Goal: Task Accomplishment & Management: Manage account settings

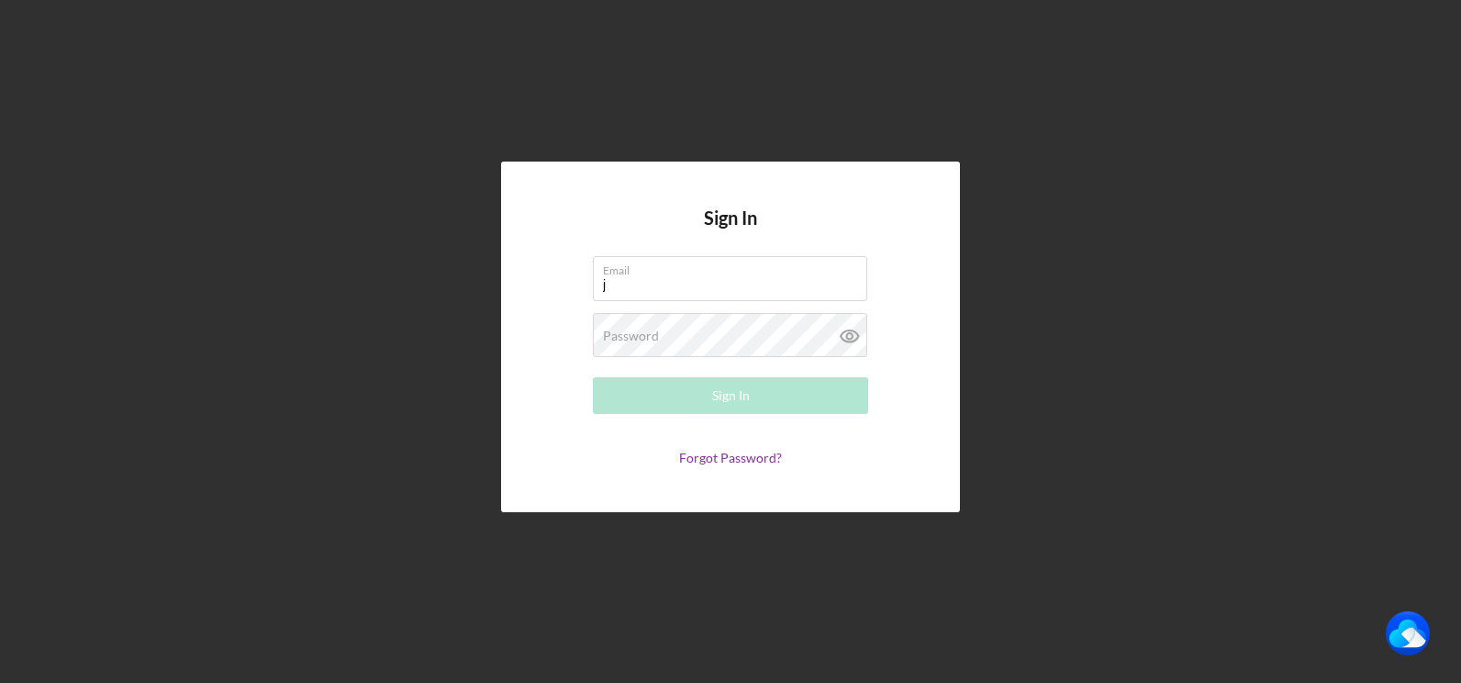
type input "[PERSON_NAME][EMAIL_ADDRESS][DOMAIN_NAME]"
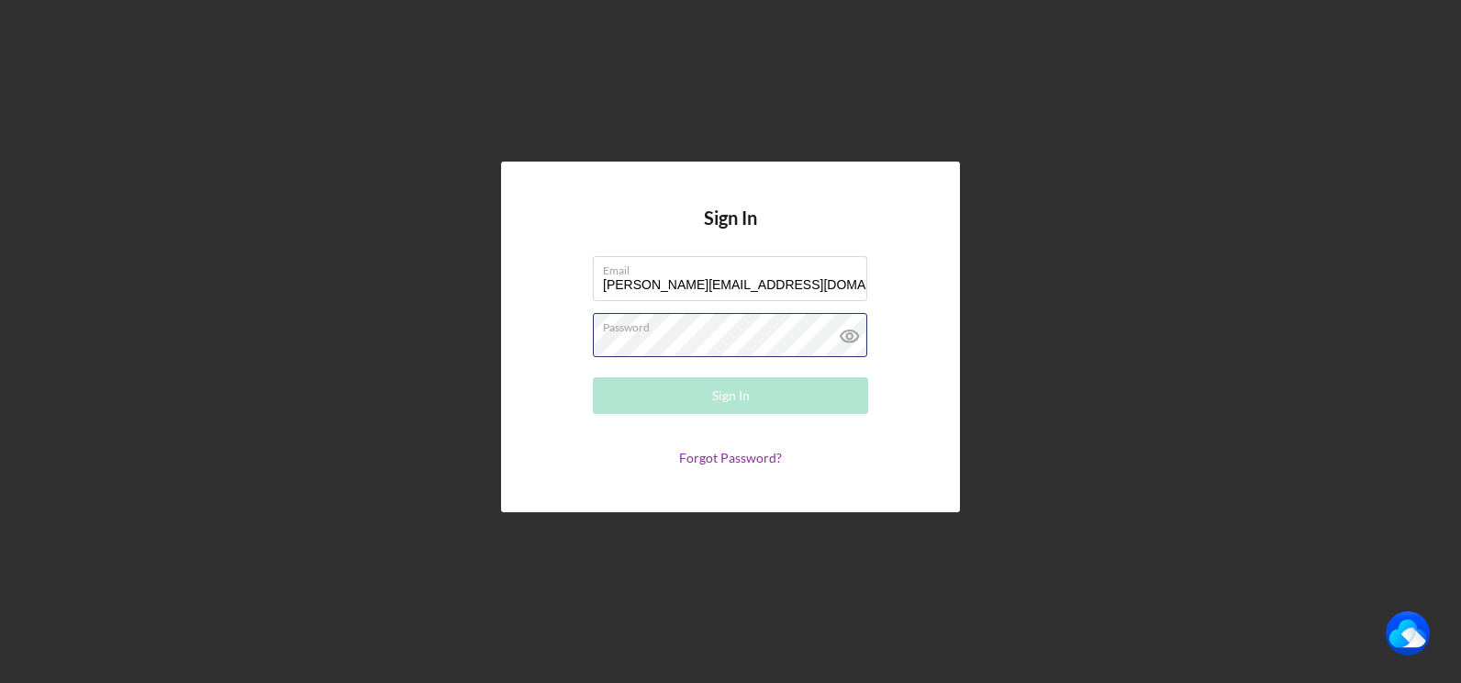
click at [723, 334] on div "Password Required" at bounding box center [730, 336] width 275 height 46
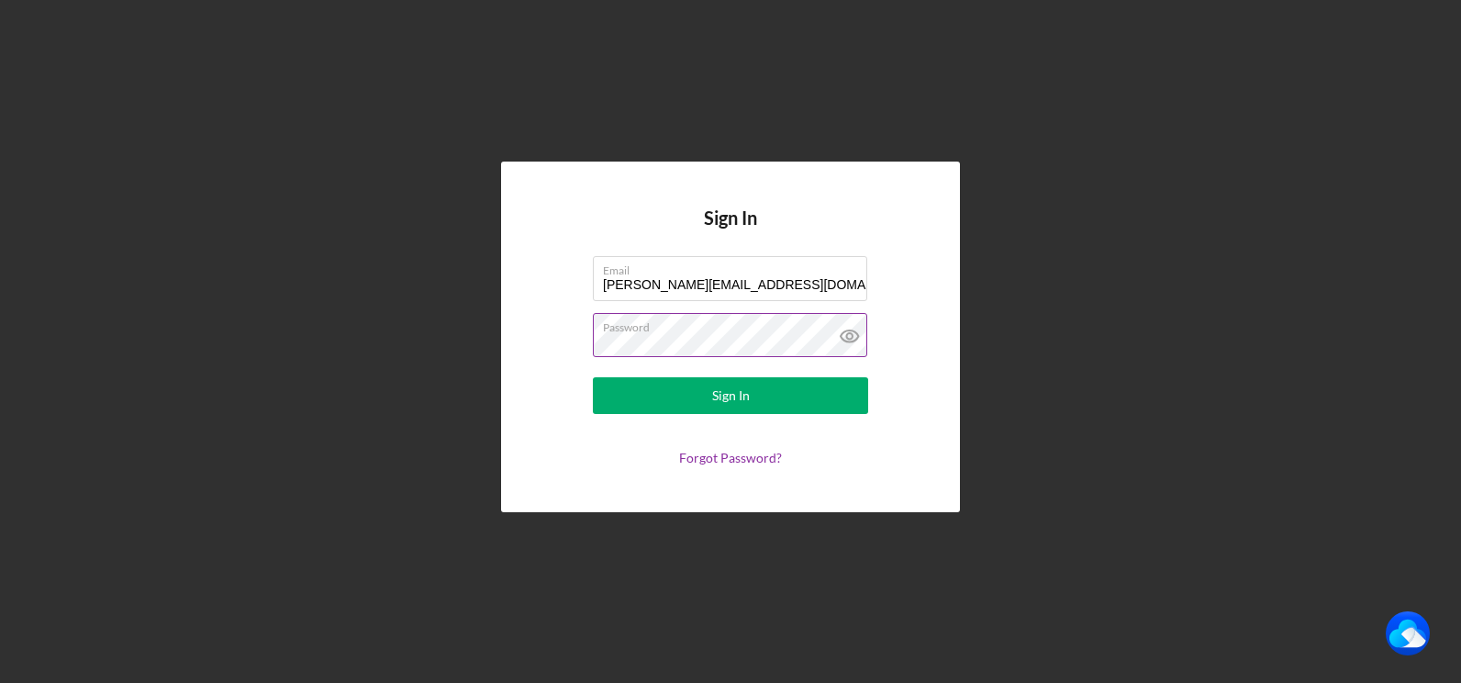
click at [593, 377] on button "Sign In" at bounding box center [730, 395] width 275 height 37
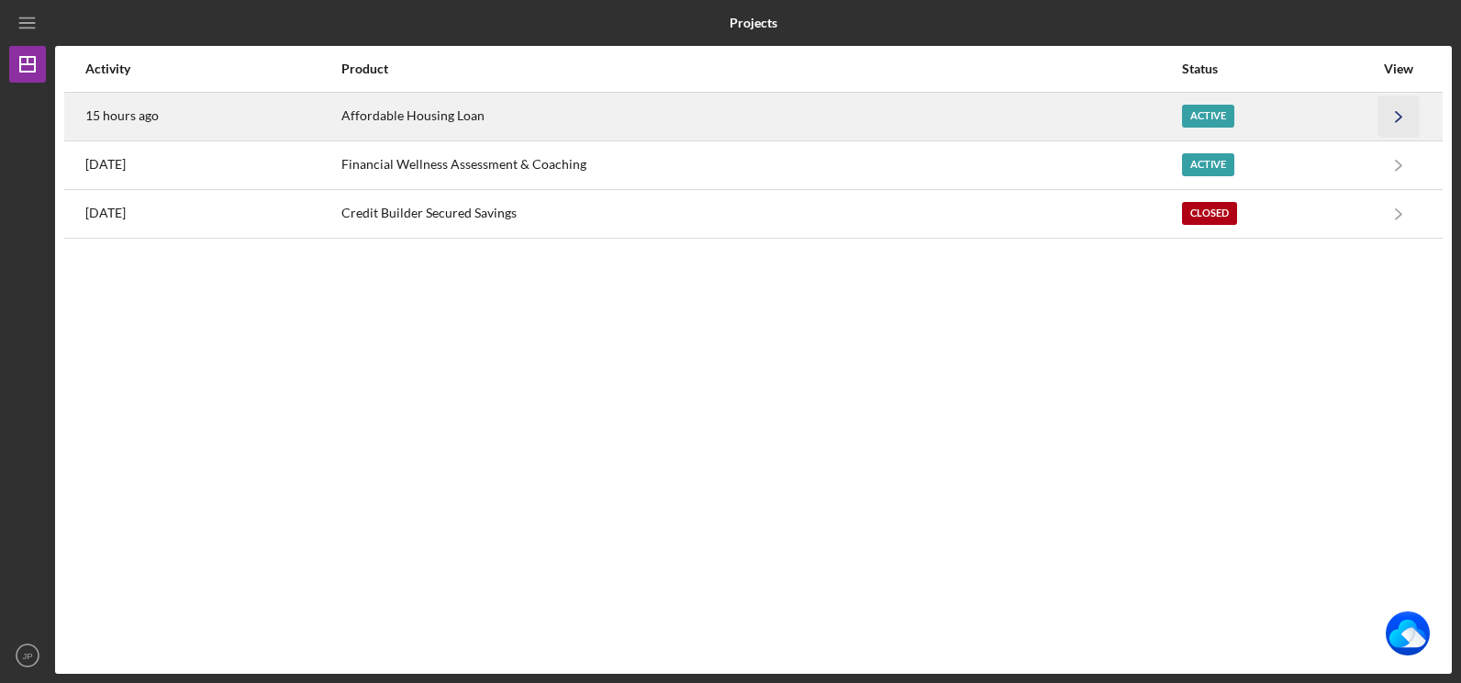
click at [1399, 115] on polyline "button" at bounding box center [1398, 116] width 6 height 10
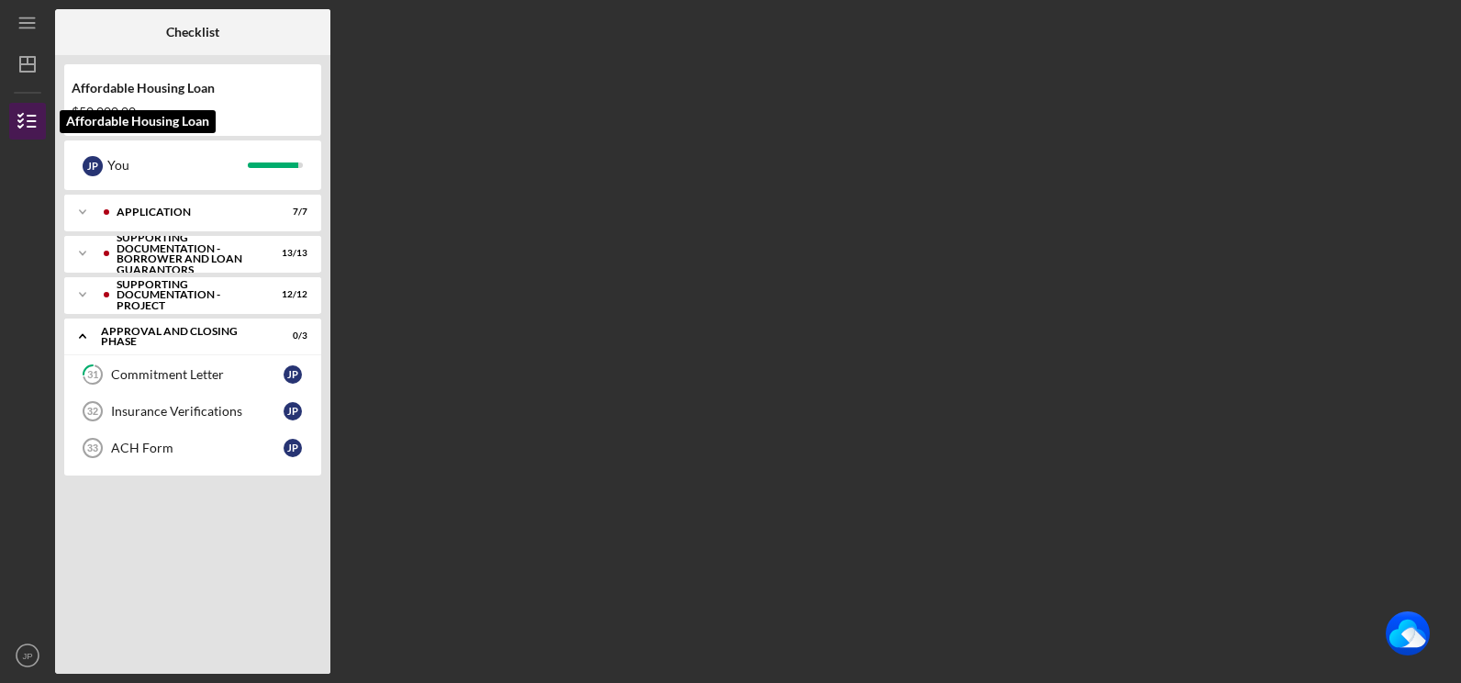
click at [27, 118] on icon "button" at bounding box center [28, 121] width 46 height 46
click at [22, 66] on icon "Icon/Dashboard" at bounding box center [28, 64] width 46 height 46
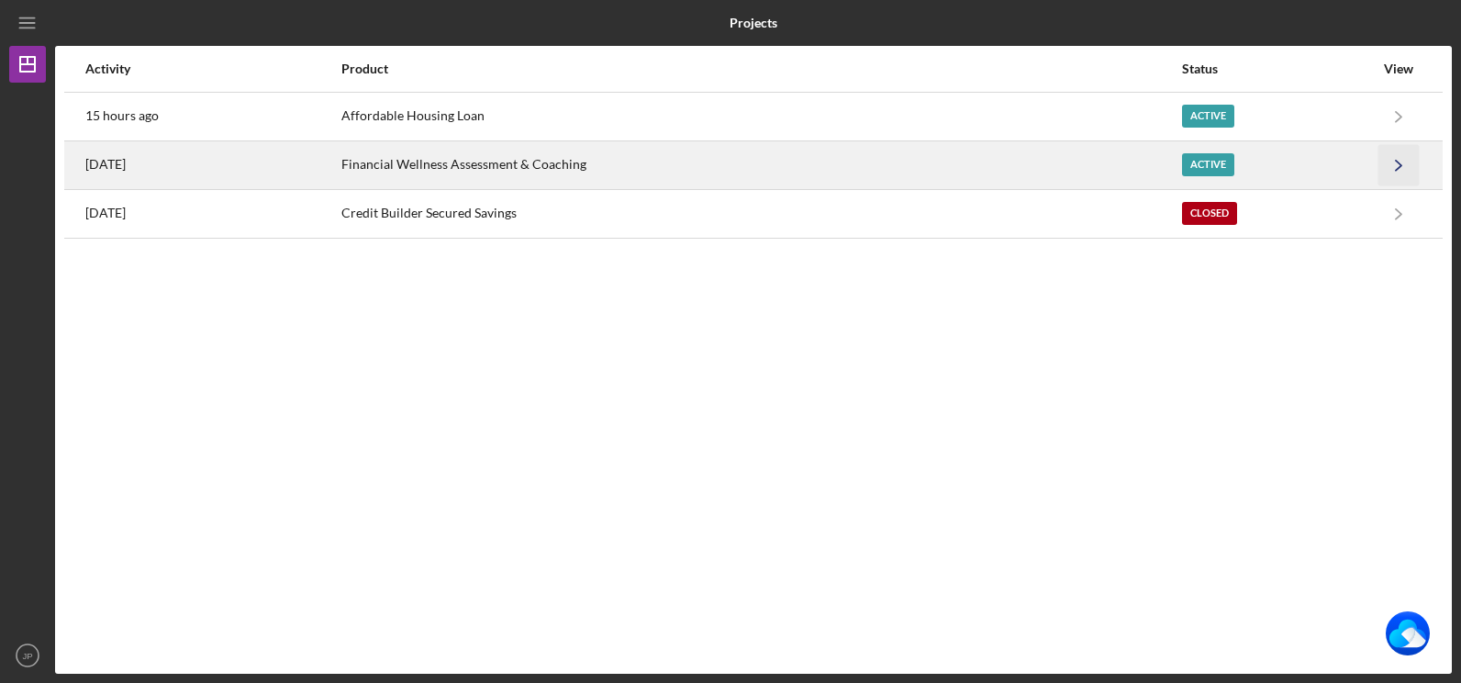
click at [1391, 166] on icon "Icon/Navigate" at bounding box center [1398, 164] width 41 height 41
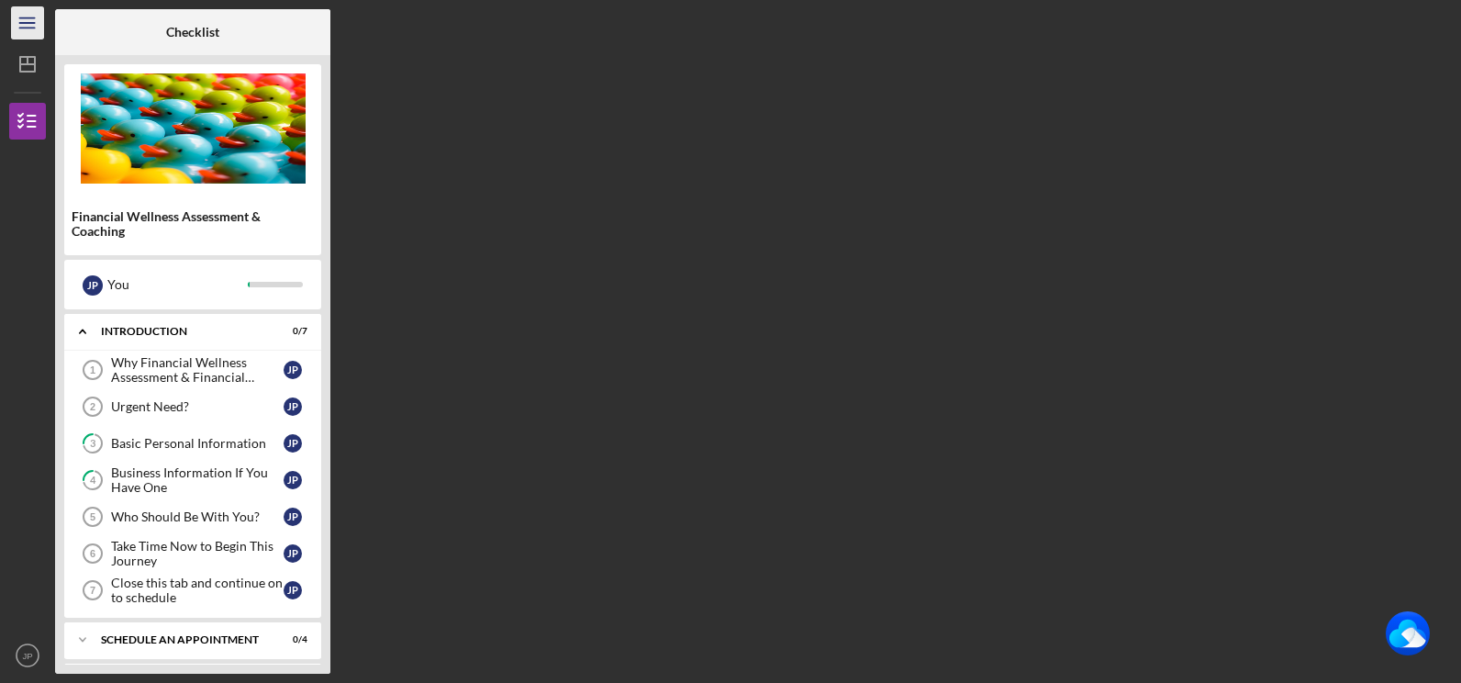
click at [29, 24] on icon "Icon/Menu" at bounding box center [27, 23] width 41 height 41
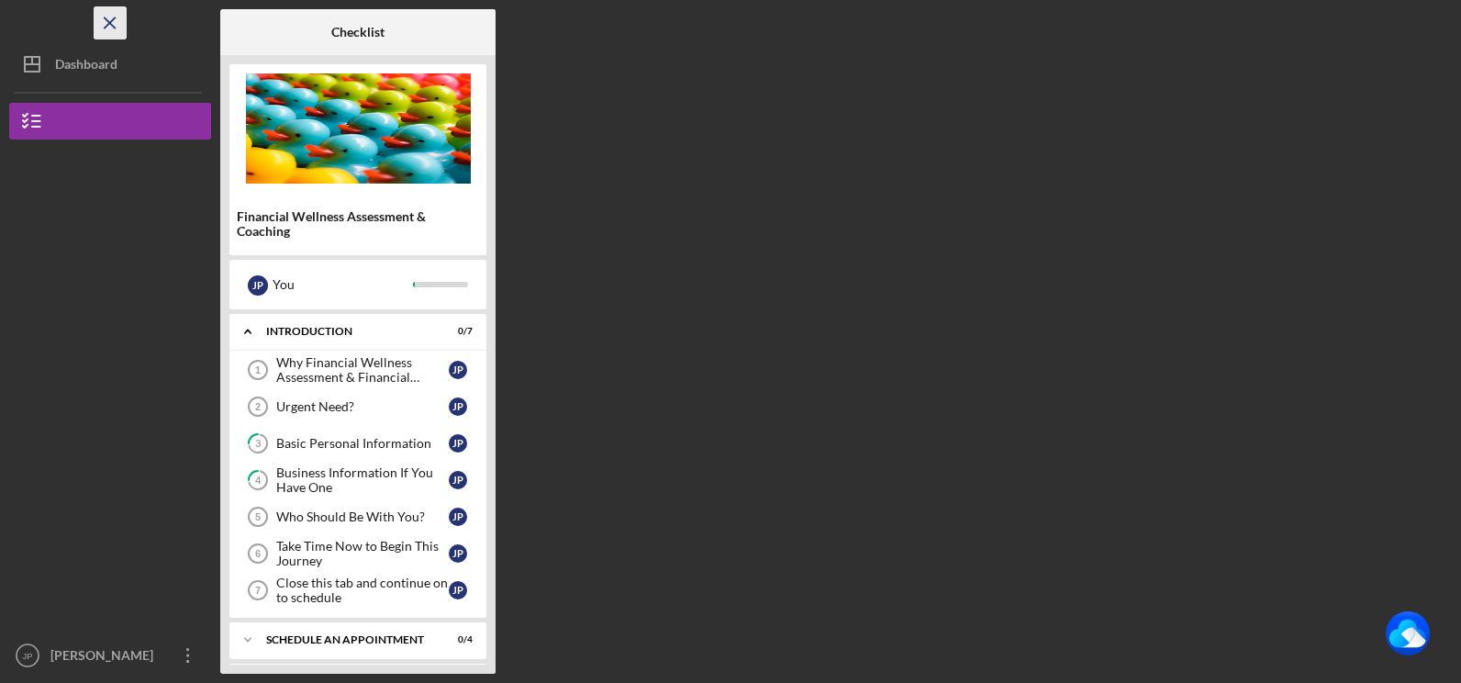
click at [112, 20] on line "button" at bounding box center [110, 22] width 10 height 10
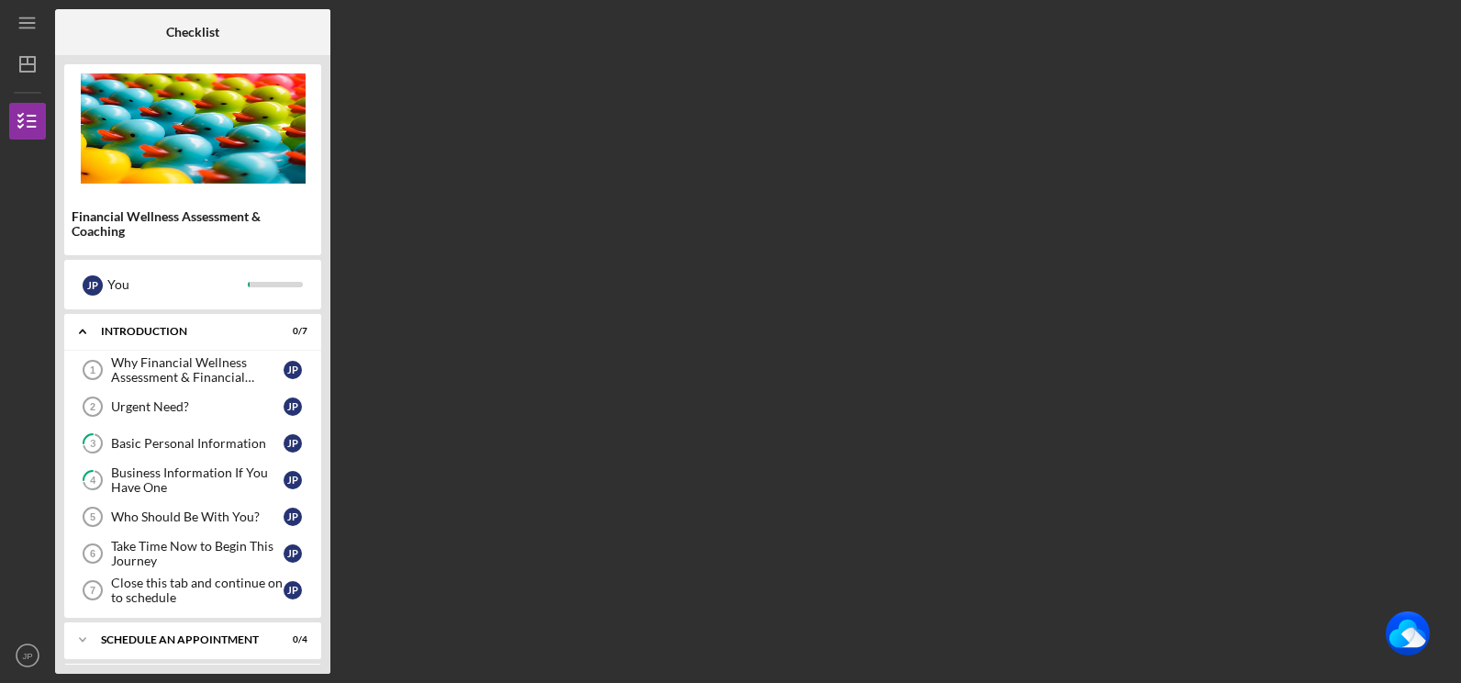
click at [1342, 236] on div "Checklist Financial Wellness Assessment & Coaching J P You Icon/Expander Introd…" at bounding box center [753, 341] width 1396 height 664
click at [30, 662] on icon "JP" at bounding box center [27, 655] width 37 height 46
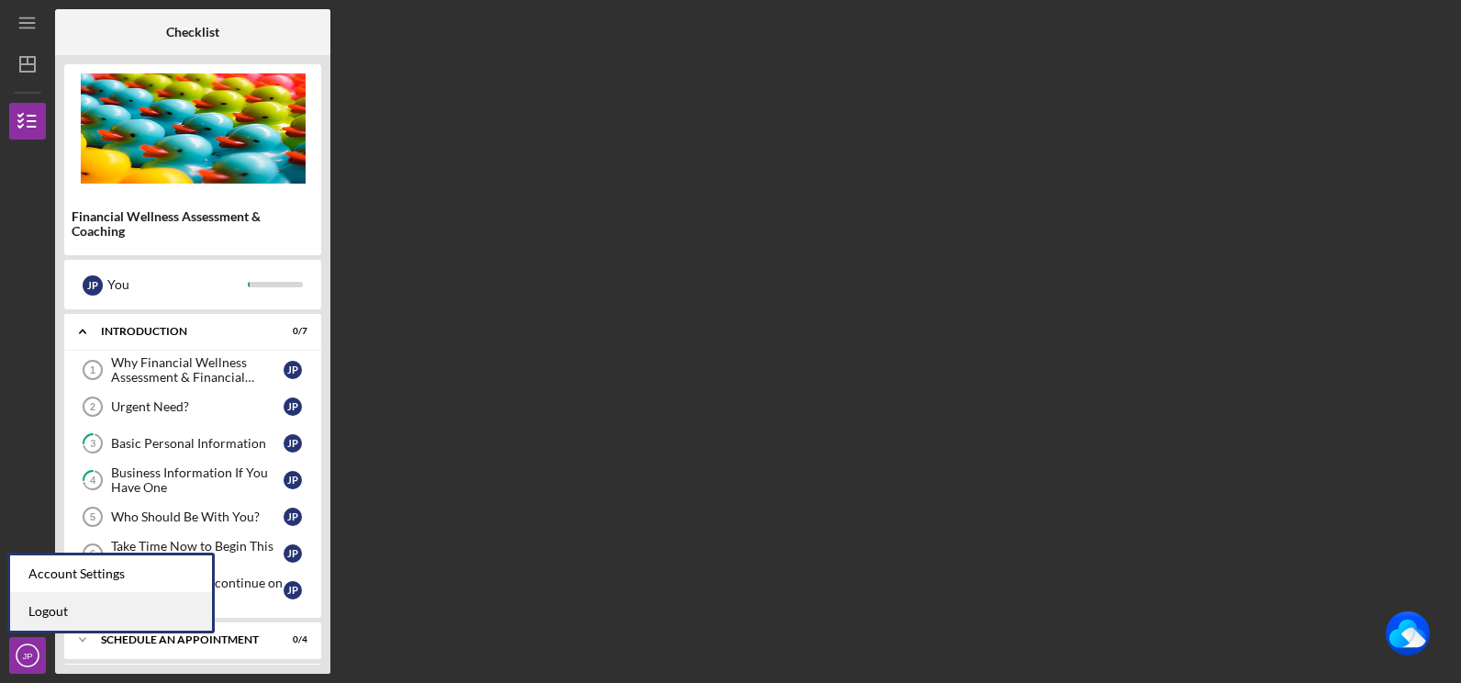
click at [55, 615] on link "Logout" at bounding box center [111, 612] width 202 height 38
